Goal: Task Accomplishment & Management: Complete application form

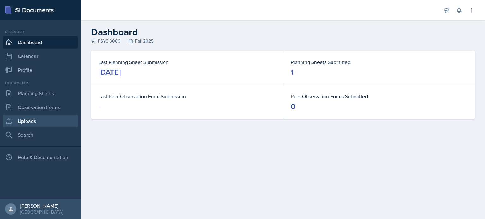
click at [25, 123] on link "Uploads" at bounding box center [41, 121] width 76 height 13
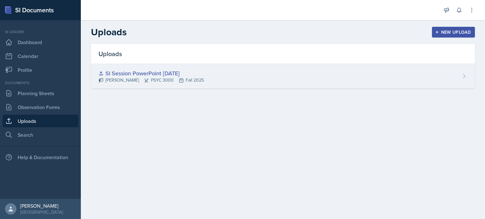
click at [204, 78] on div "[PERSON_NAME] PSYC 3000 Fall 2025" at bounding box center [151, 80] width 105 height 7
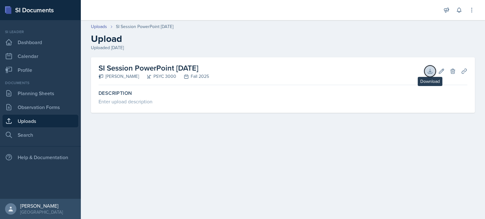
click at [431, 73] on icon at bounding box center [430, 71] width 4 height 4
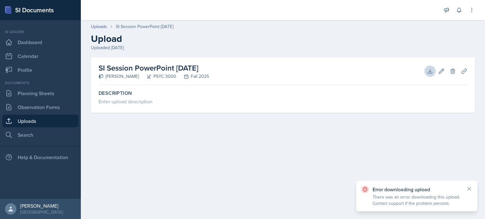
click at [60, 119] on link "Uploads" at bounding box center [41, 121] width 76 height 13
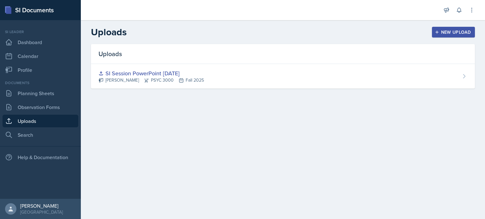
click at [439, 30] on icon "button" at bounding box center [437, 32] width 4 height 4
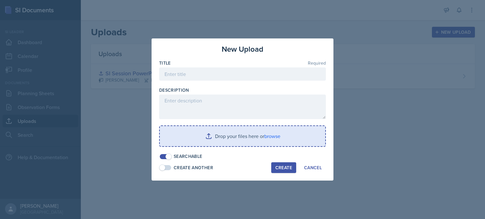
click at [264, 134] on input "file" at bounding box center [242, 136] width 165 height 20
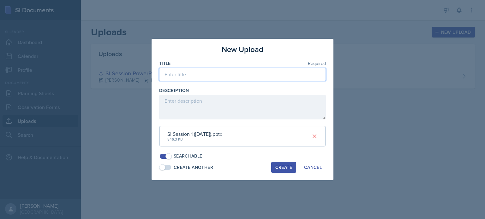
click at [202, 77] on input at bounding box center [242, 74] width 167 height 13
type input "[DATE] PowerPoint"
click at [282, 176] on div "New Upload Title Required [DATE] PowerPoint Description SI Session 1 ([DATE]).p…" at bounding box center [243, 110] width 182 height 142
click at [277, 165] on div "Create" at bounding box center [283, 167] width 17 height 5
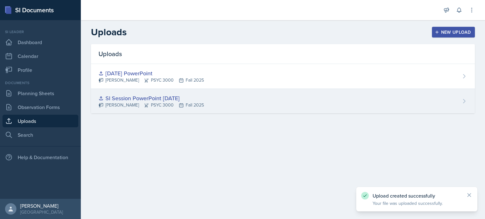
click at [245, 108] on div "SI Session PowerPoint [DATE] [PERSON_NAME] PSYC 3000 Fall 2025" at bounding box center [283, 101] width 384 height 25
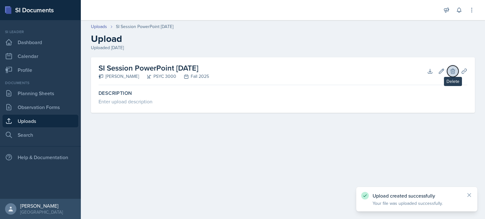
click at [457, 70] on button "Delete" at bounding box center [452, 71] width 11 height 11
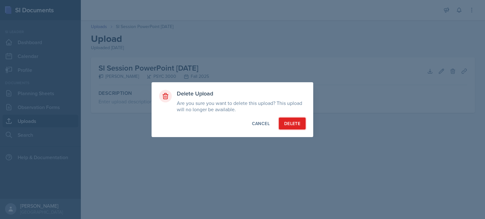
click at [296, 127] on div "Delete" at bounding box center [292, 124] width 16 height 6
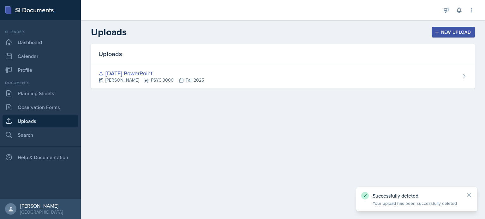
click at [217, 129] on main "Uploads New Upload Uploads [DATE] PowerPoint [PERSON_NAME] PSYC 3000 Fall 2025 …" at bounding box center [283, 119] width 404 height 199
click at [56, 93] on link "Planning Sheets" at bounding box center [41, 93] width 76 height 13
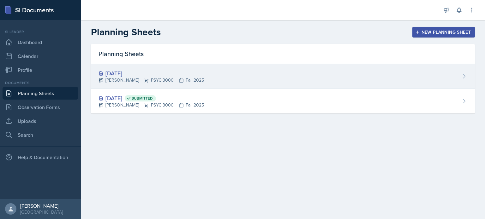
click at [193, 75] on div "[DATE]" at bounding box center [151, 73] width 105 height 9
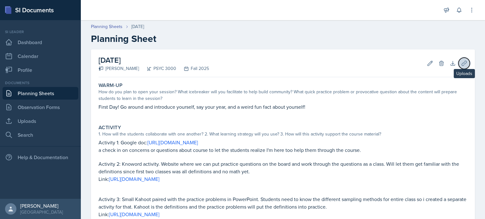
click at [465, 66] on icon at bounding box center [464, 63] width 6 height 6
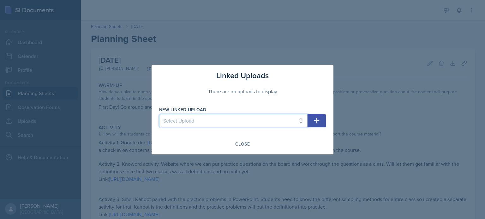
click at [273, 124] on select "Select Upload [DATE] PowerPoint" at bounding box center [233, 120] width 148 height 13
select select "995f5e47-471b-4ef9-874b-31d1dee8d388"
click at [159, 114] on select "Select Upload [DATE] PowerPoint" at bounding box center [233, 120] width 148 height 13
click at [315, 121] on icon "button" at bounding box center [316, 120] width 5 height 5
select select
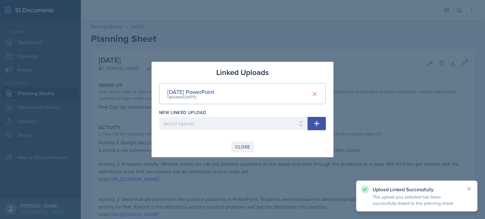
click at [247, 147] on div "Close" at bounding box center [242, 147] width 15 height 5
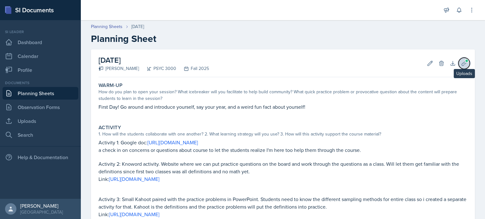
click at [459, 63] on button "Uploads" at bounding box center [464, 63] width 11 height 11
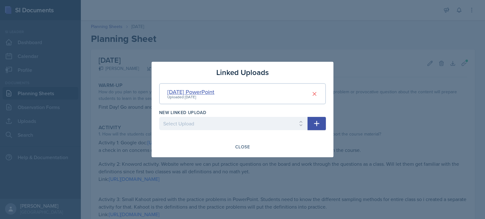
click at [214, 92] on div "[DATE] PowerPoint" at bounding box center [190, 92] width 47 height 9
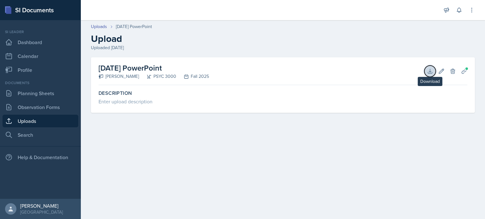
click at [430, 73] on icon at bounding box center [430, 71] width 6 height 6
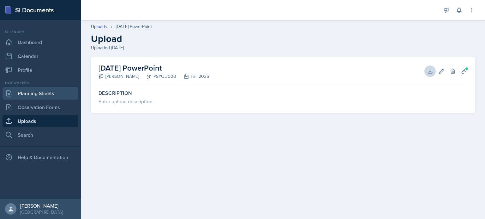
click at [41, 90] on link "Planning Sheets" at bounding box center [41, 93] width 76 height 13
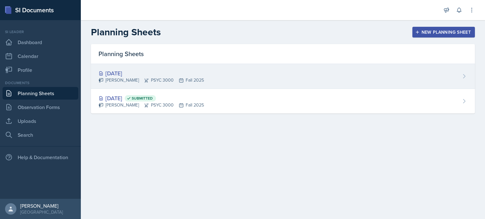
click at [260, 80] on div "[DATE] [PERSON_NAME] PSYC 3000 Fall 2025" at bounding box center [283, 76] width 384 height 25
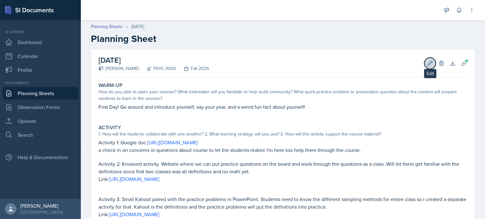
click at [432, 65] on icon at bounding box center [430, 63] width 6 height 6
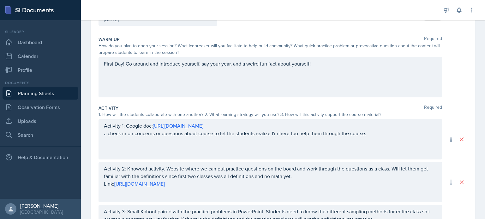
scroll to position [50, 0]
click at [124, 126] on p "Activity 1: Google doc: [URL][DOMAIN_NAME]" at bounding box center [270, 126] width 333 height 8
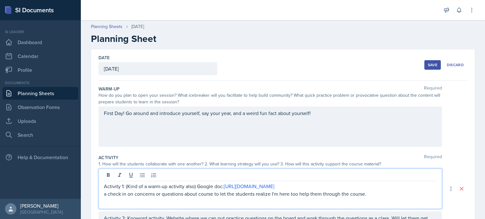
scroll to position [0, 0]
click at [434, 66] on div "Save" at bounding box center [432, 65] width 9 height 5
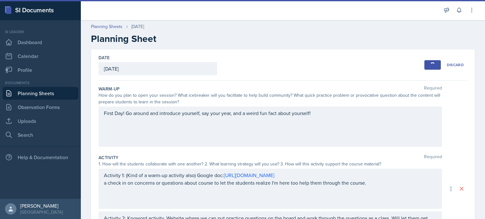
click at [309, 134] on div "First Day! Go around and introduce yourself, say your year, and a weird fun fac…" at bounding box center [271, 127] width 344 height 40
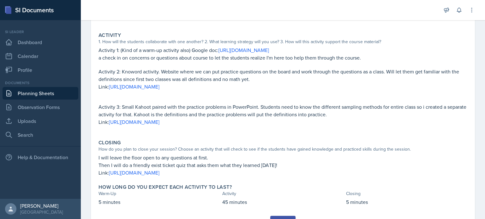
scroll to position [130, 0]
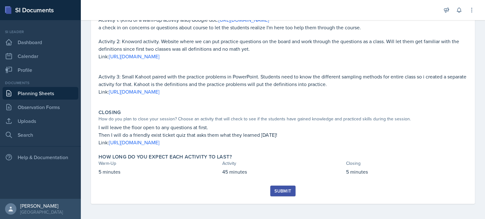
click at [287, 190] on div "Submit" at bounding box center [282, 191] width 17 height 5
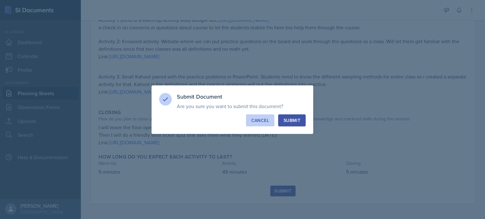
click at [265, 126] on button "Cancel" at bounding box center [260, 121] width 28 height 12
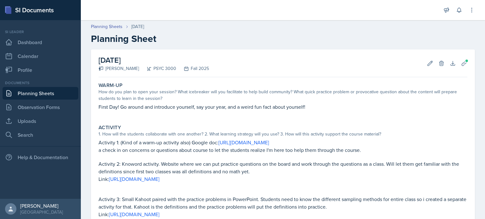
scroll to position [4, 0]
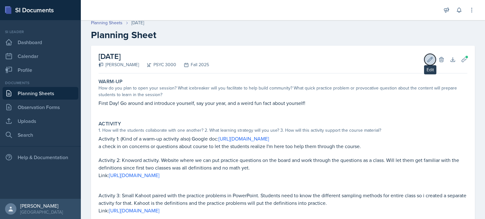
click at [434, 59] on button "Edit" at bounding box center [429, 59] width 11 height 11
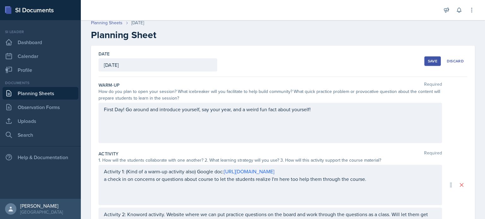
scroll to position [210, 0]
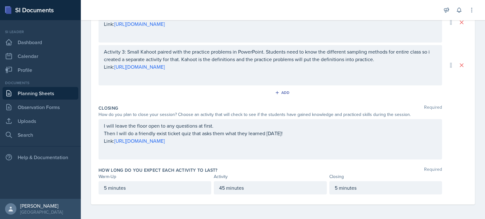
click at [227, 189] on p "45 minutes" at bounding box center [270, 188] width 102 height 8
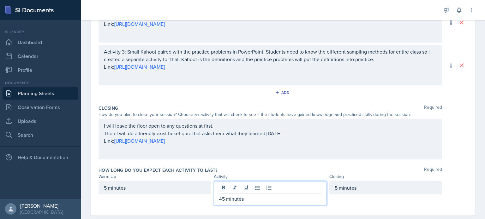
scroll to position [221, 0]
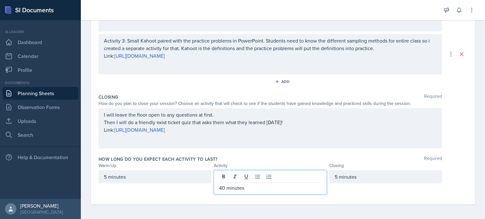
click at [459, 175] on div "5 minutes 40 minutes 5 minutes" at bounding box center [283, 183] width 369 height 24
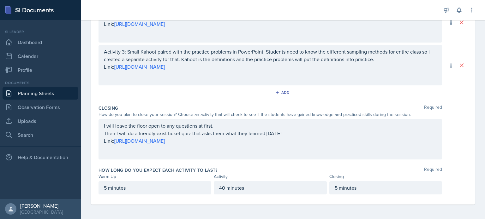
scroll to position [0, 0]
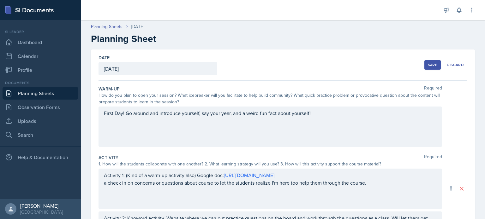
click at [434, 67] on div "Save" at bounding box center [432, 65] width 9 height 5
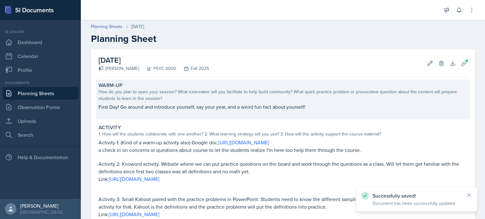
scroll to position [130, 0]
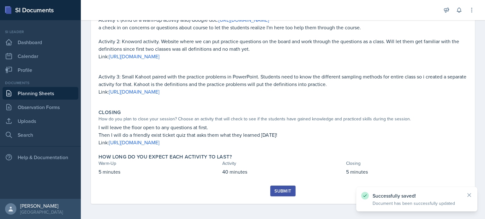
click at [282, 192] on div "Submit" at bounding box center [282, 191] width 17 height 5
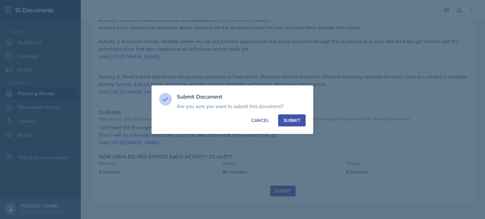
click at [293, 117] on div "Submit" at bounding box center [292, 120] width 17 height 6
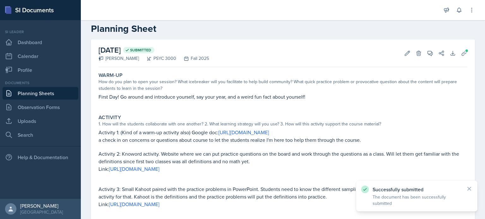
scroll to position [0, 0]
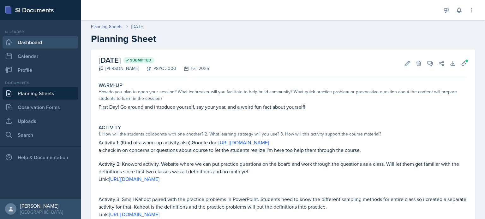
click at [39, 46] on link "Dashboard" at bounding box center [41, 42] width 76 height 13
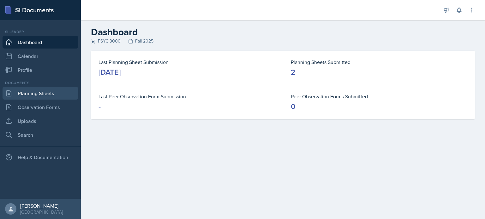
click at [56, 93] on link "Planning Sheets" at bounding box center [41, 93] width 76 height 13
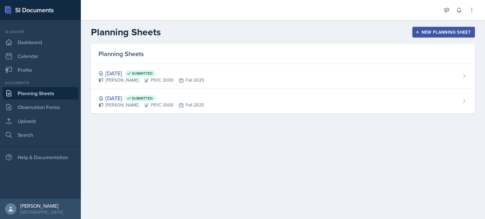
click at [316, 187] on main "Planning Sheets New Planning Sheet Planning Sheets [DATE] Submitted [PERSON_NAM…" at bounding box center [283, 119] width 404 height 199
